Goal: Information Seeking & Learning: Find specific fact

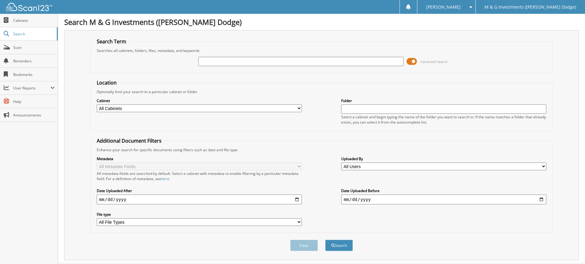
click at [245, 62] on input "text" at bounding box center [300, 61] width 205 height 9
click at [222, 63] on input "5289" at bounding box center [300, 61] width 205 height 9
type input "528907"
click at [325, 240] on button "Search" at bounding box center [339, 245] width 28 height 11
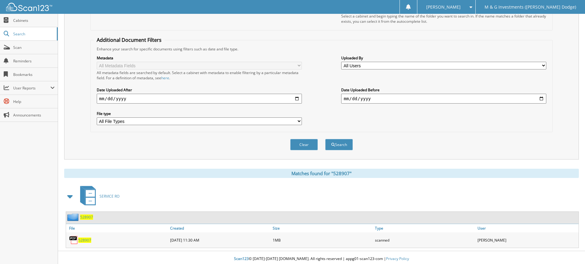
scroll to position [104, 0]
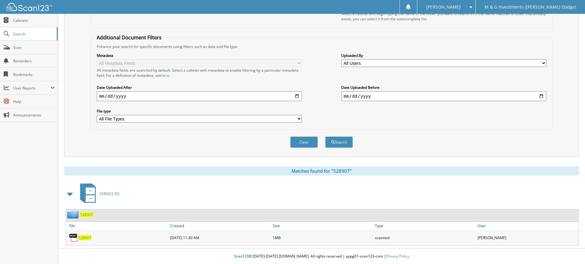
drag, startPoint x: 94, startPoint y: 236, endPoint x: 88, endPoint y: 237, distance: 5.9
click at [94, 236] on div "528907" at bounding box center [117, 237] width 103 height 12
click at [88, 237] on span "528907" at bounding box center [84, 237] width 13 height 5
